Goal: Navigation & Orientation: Find specific page/section

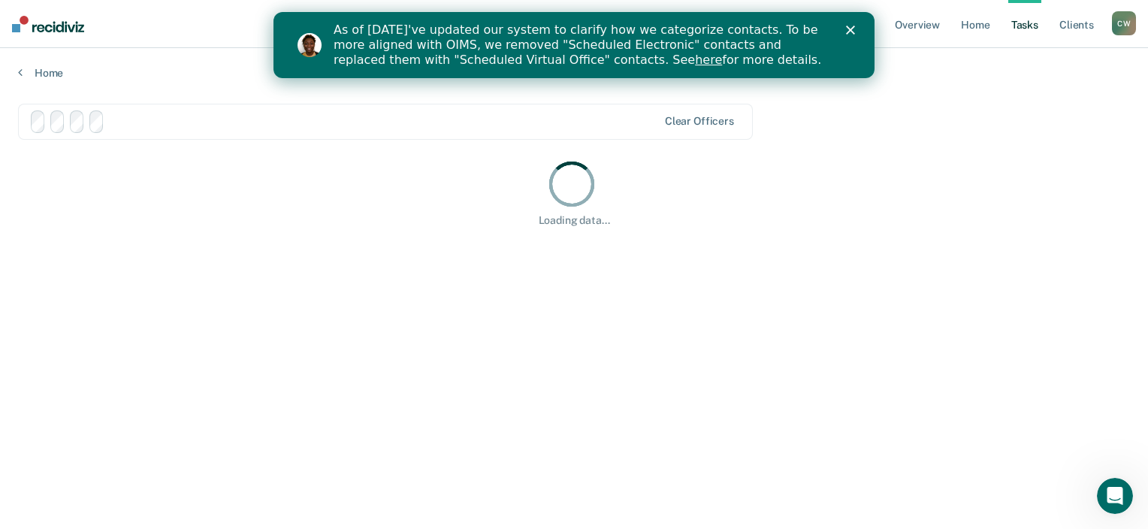
click at [858, 34] on div "Close" at bounding box center [853, 30] width 15 height 9
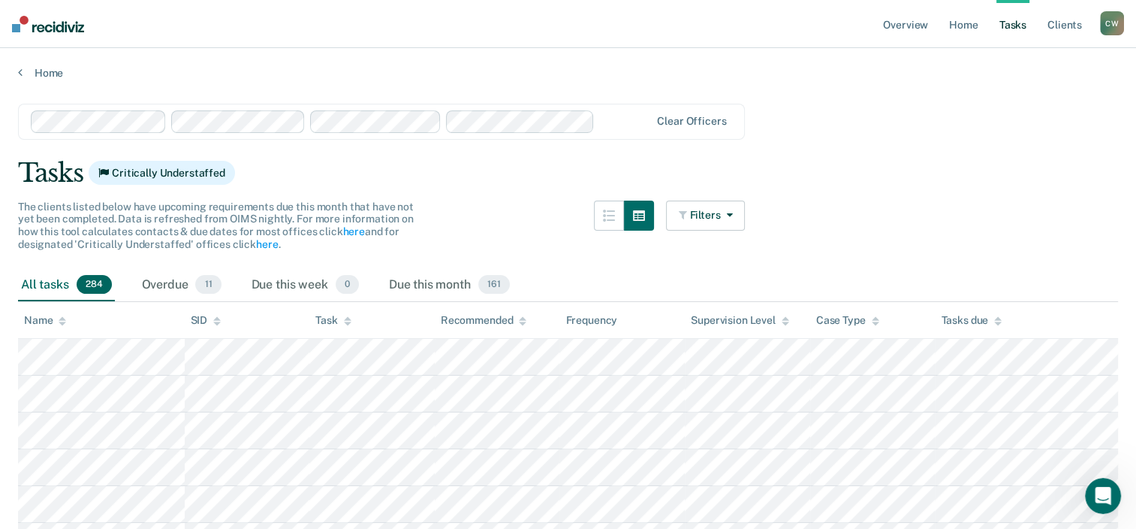
click at [913, 30] on link "Overview" at bounding box center [905, 24] width 51 height 48
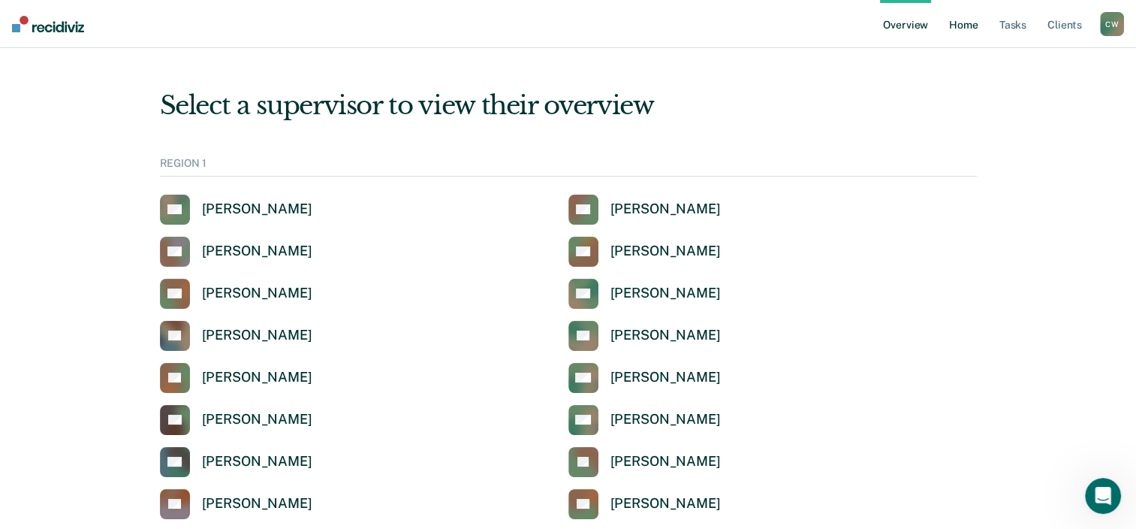
click at [972, 29] on link "Home" at bounding box center [963, 24] width 35 height 48
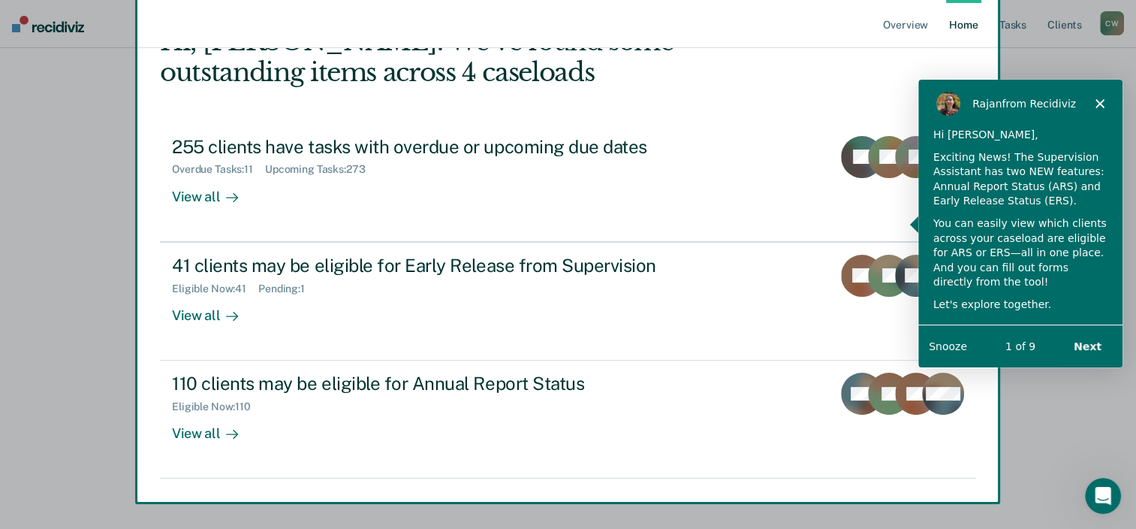
scroll to position [109, 0]
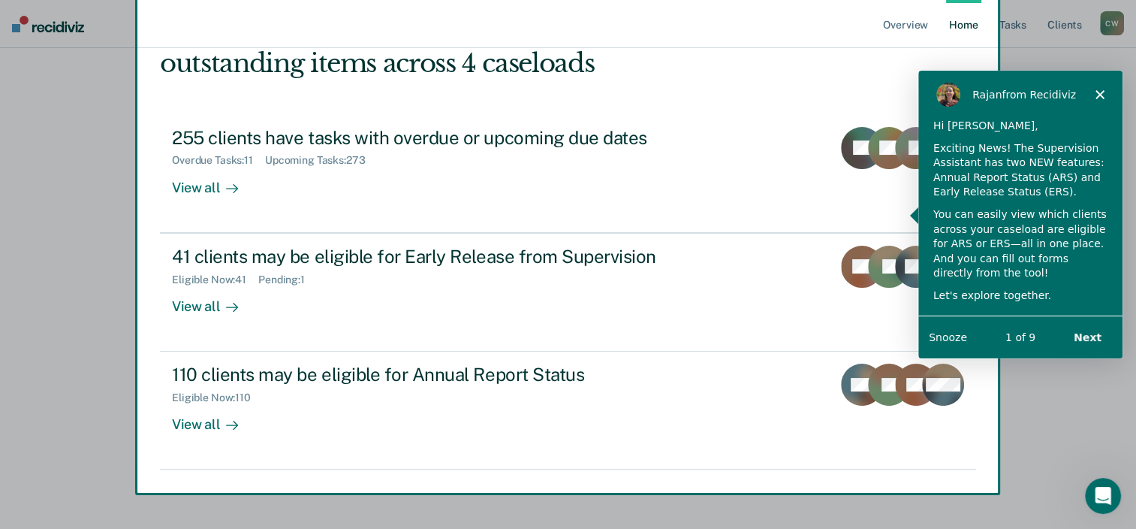
click at [1102, 92] on icon "Close" at bounding box center [1099, 93] width 9 height 9
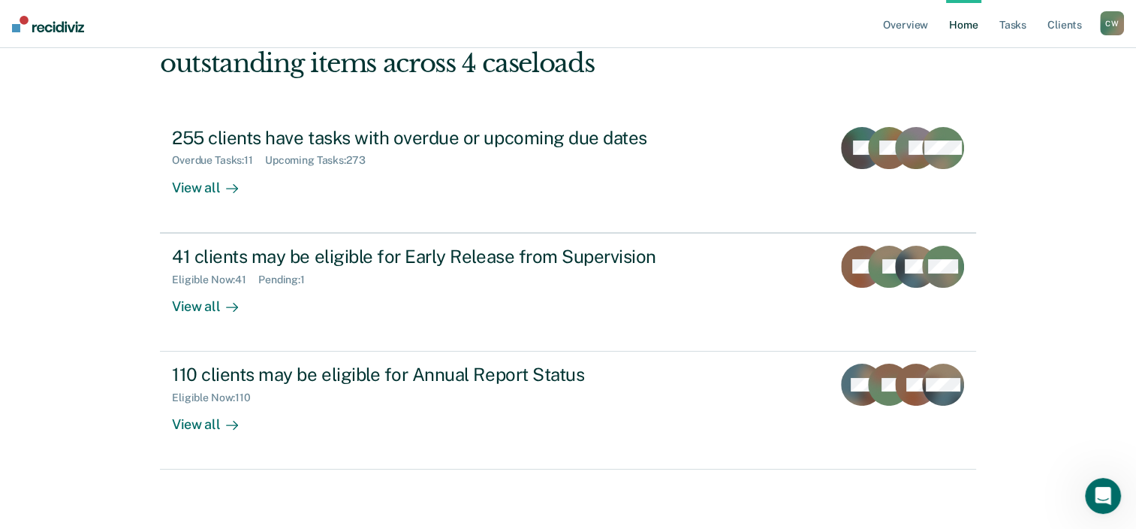
click at [961, 29] on link "Home" at bounding box center [963, 24] width 35 height 48
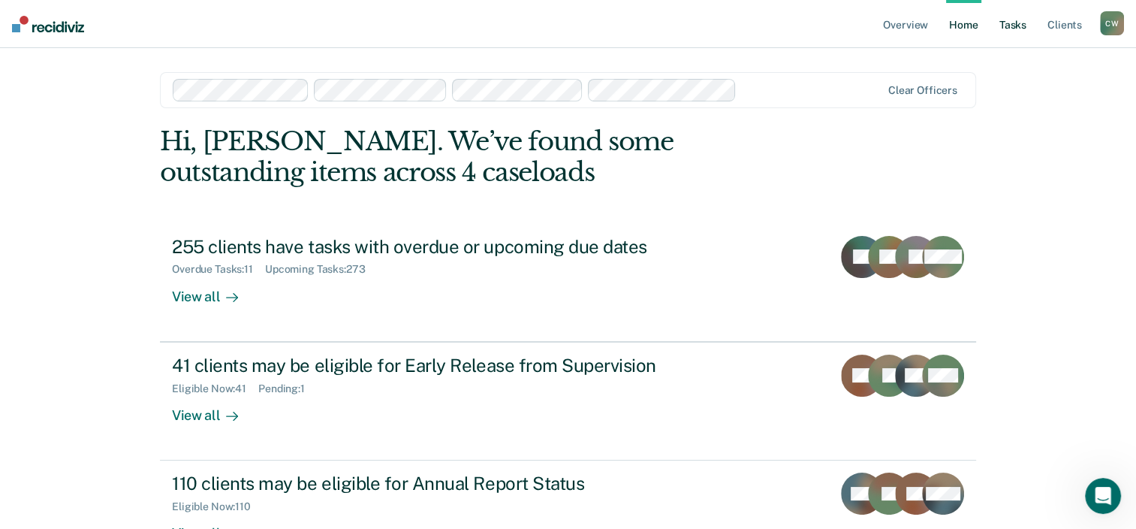
click at [1012, 24] on link "Tasks" at bounding box center [1013, 24] width 33 height 48
